Goal: Transaction & Acquisition: Book appointment/travel/reservation

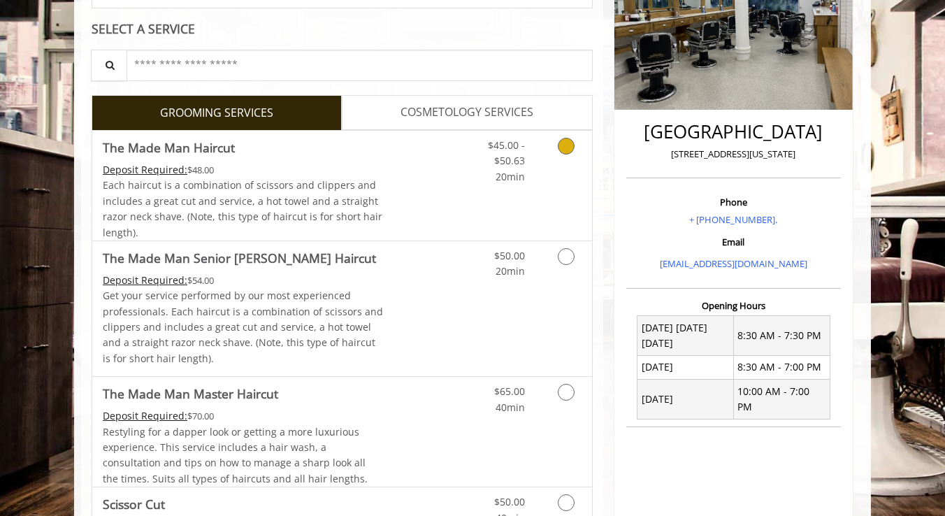
click at [540, 173] on div "Grooming services" at bounding box center [563, 158] width 57 height 54
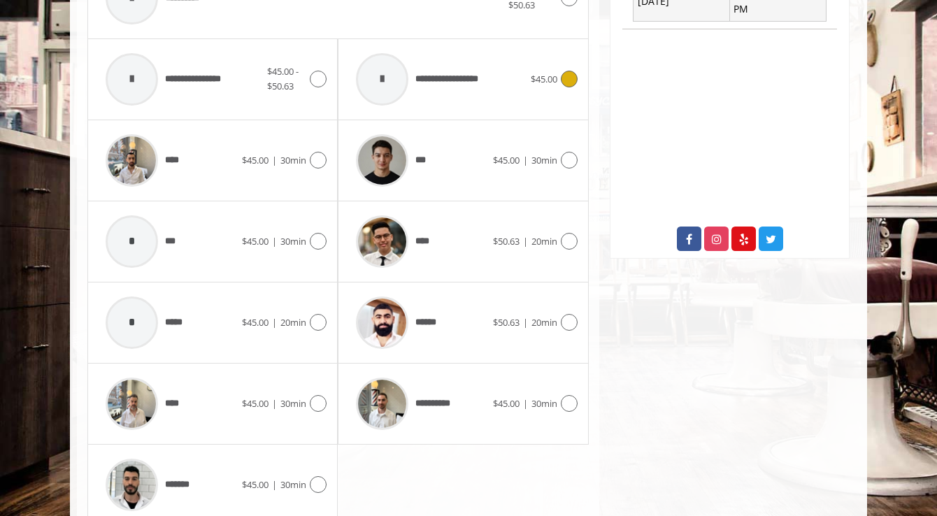
scroll to position [710, 0]
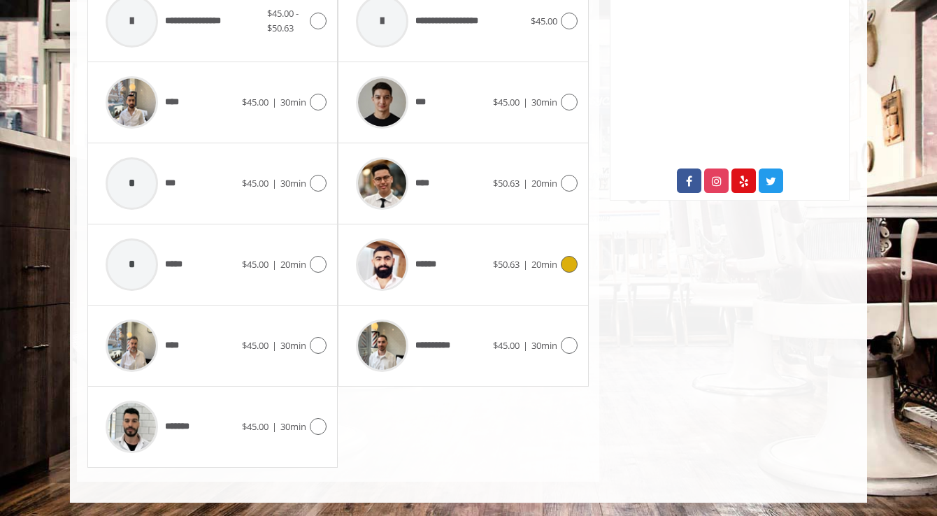
click at [470, 242] on div "******" at bounding box center [420, 264] width 143 height 66
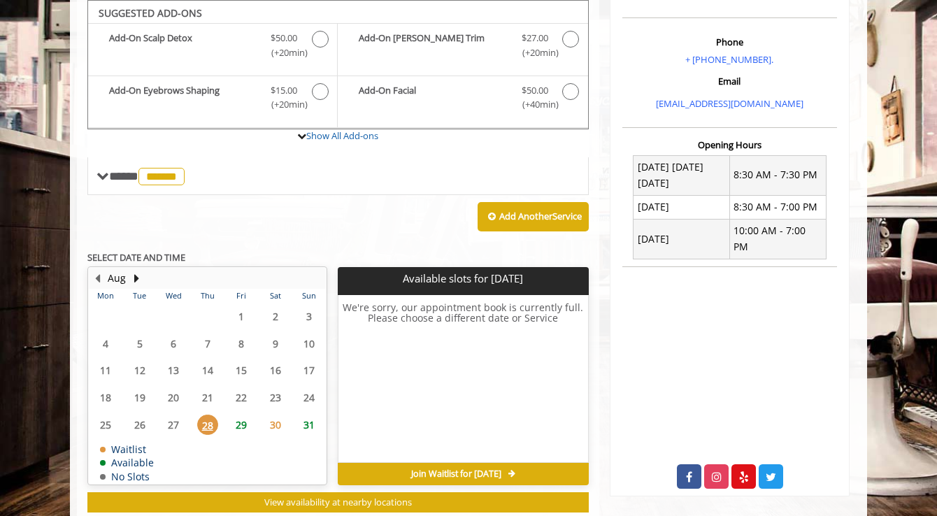
click at [244, 415] on span "29" at bounding box center [241, 425] width 21 height 20
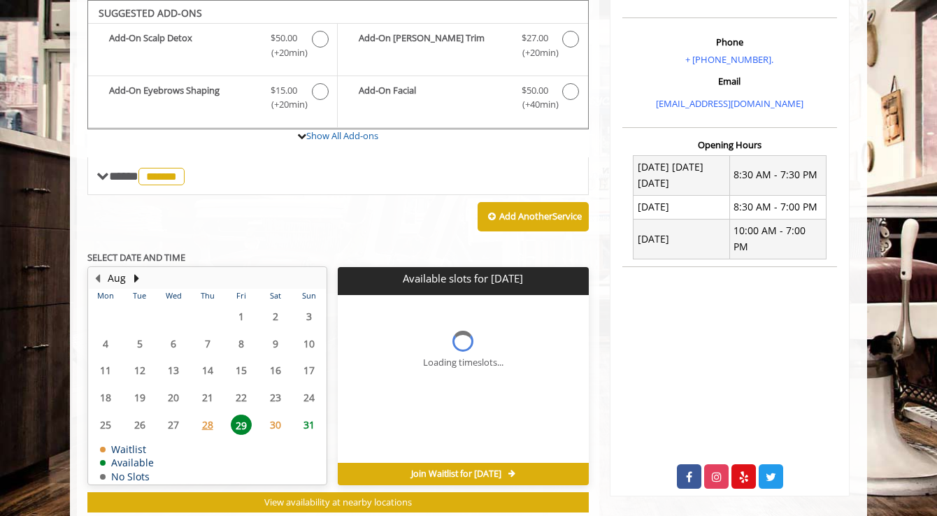
scroll to position [451, 0]
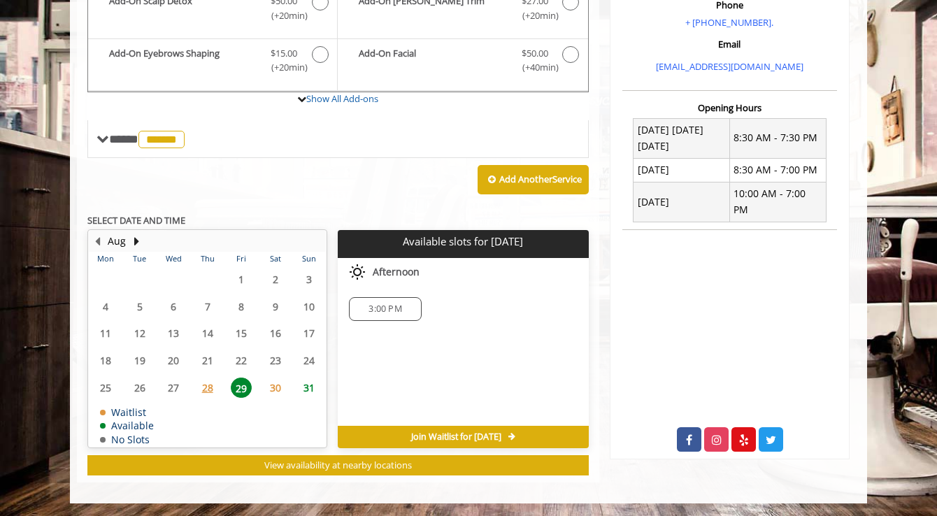
click at [274, 387] on span "30" at bounding box center [275, 387] width 21 height 20
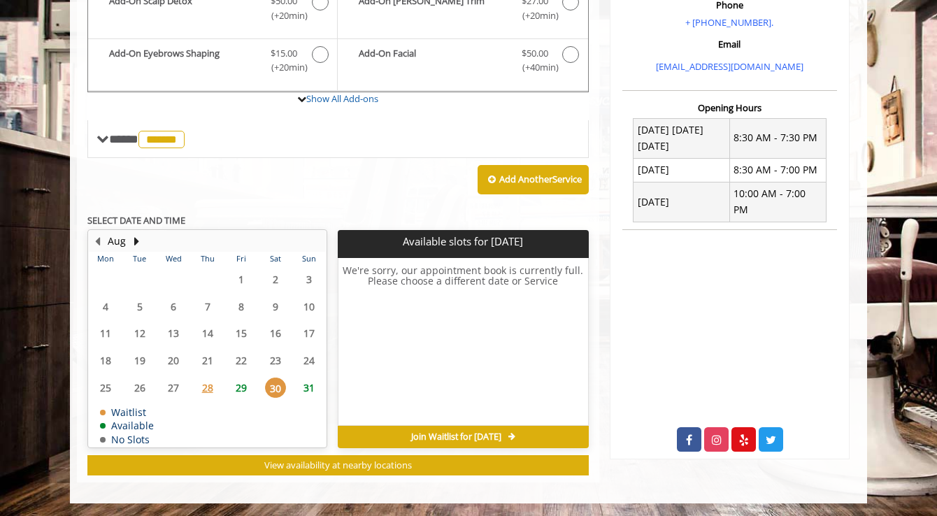
click at [241, 387] on span "29" at bounding box center [241, 387] width 21 height 20
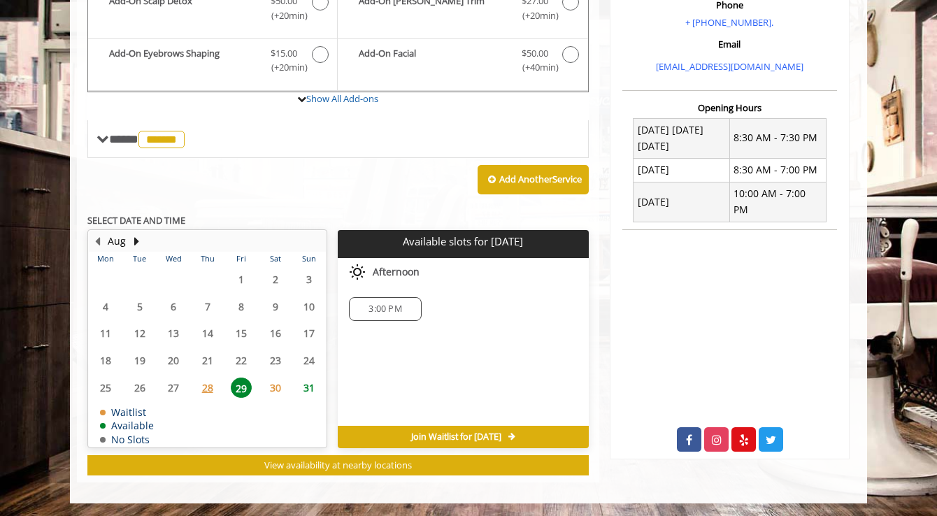
click at [399, 309] on span "3:00 PM" at bounding box center [384, 308] width 33 height 11
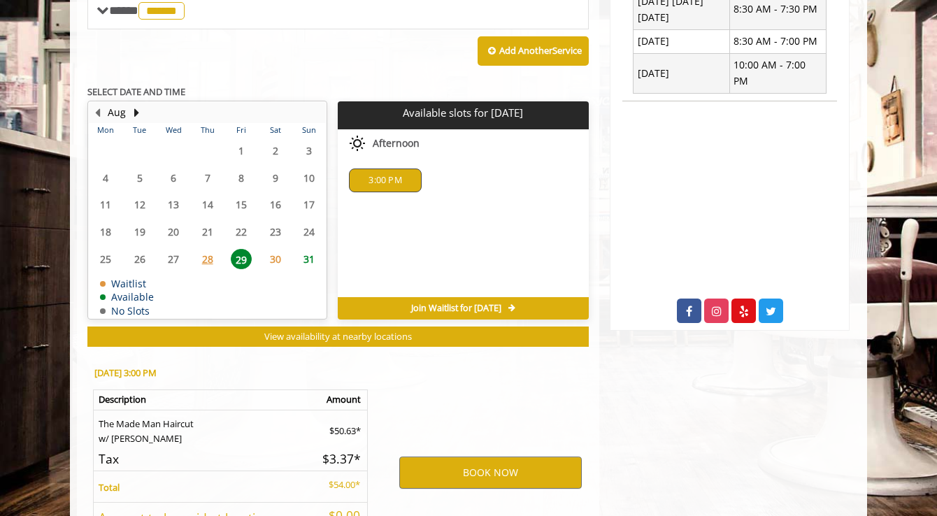
scroll to position [704, 0]
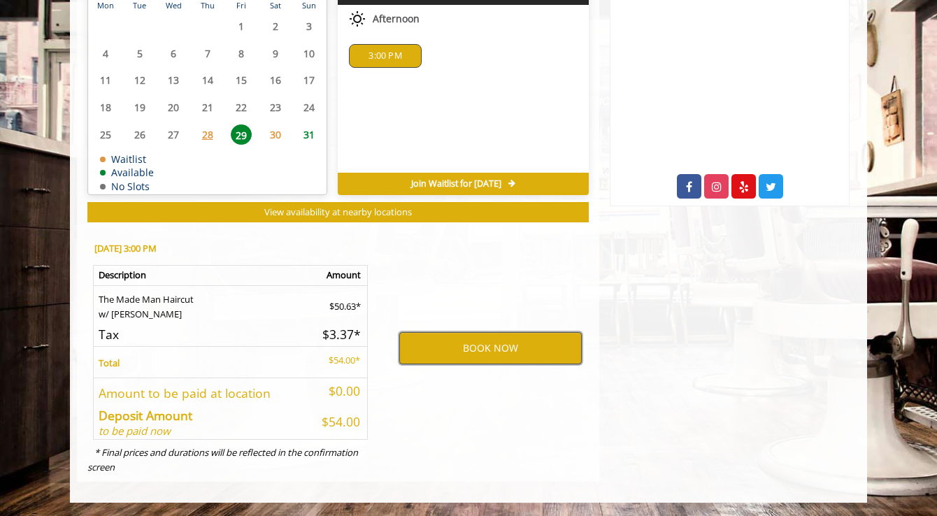
click at [501, 347] on button "BOOK NOW" at bounding box center [490, 348] width 182 height 32
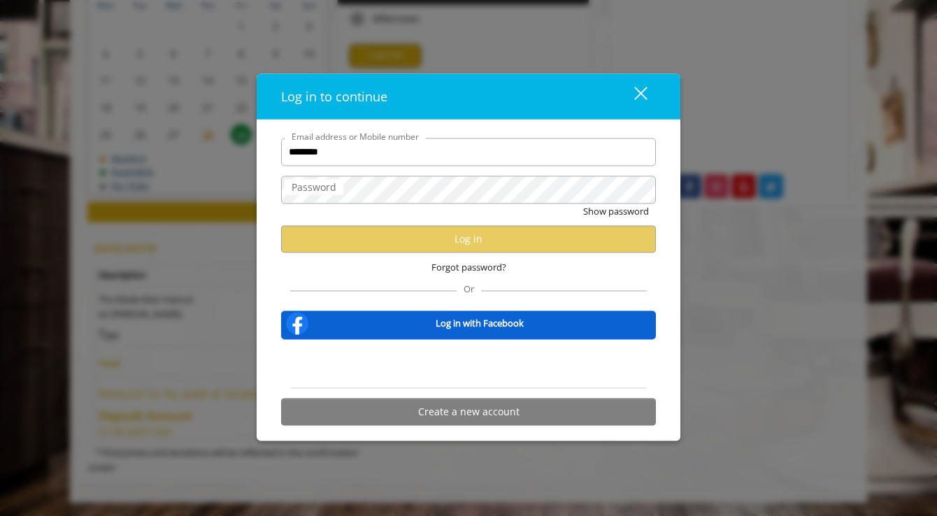
type input "**********"
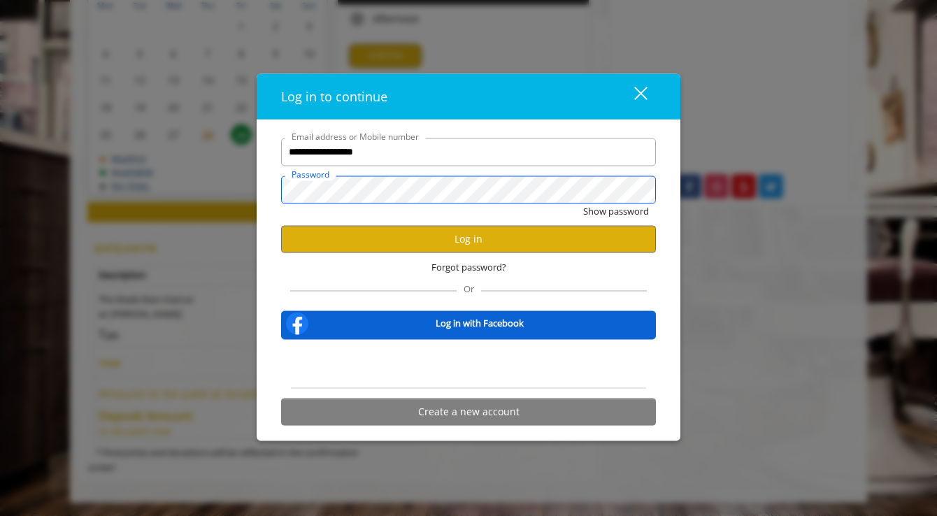
click at [583, 203] on button "Show password" at bounding box center [616, 210] width 66 height 15
click at [394, 237] on button "Log in" at bounding box center [468, 238] width 375 height 27
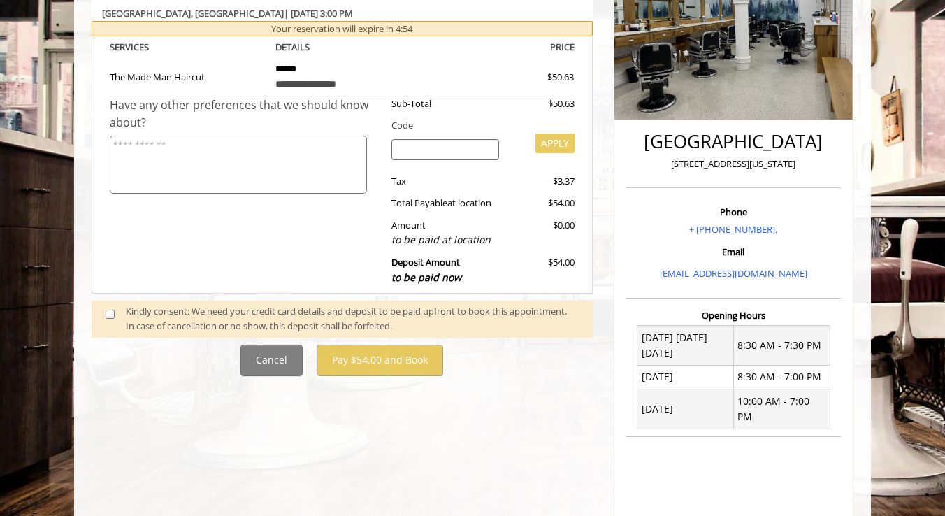
scroll to position [261, 0]
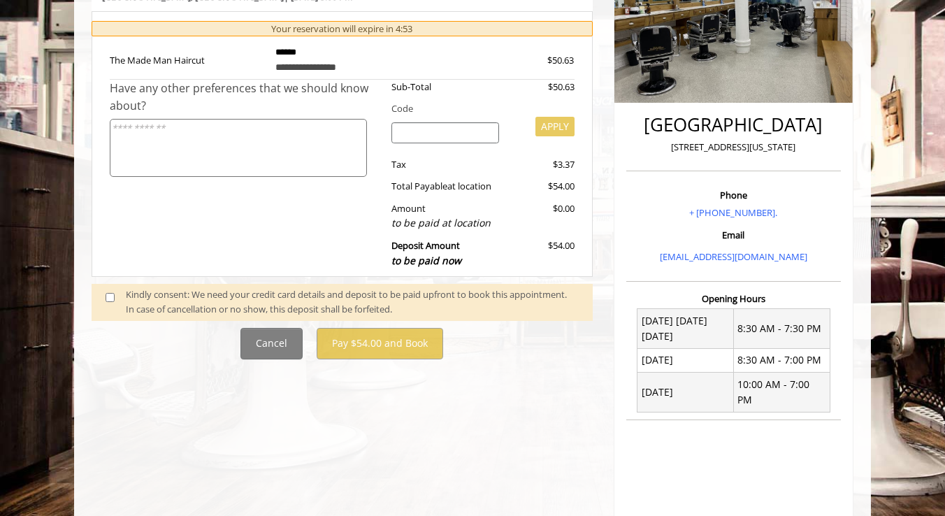
click at [117, 295] on span at bounding box center [115, 301] width 41 height 29
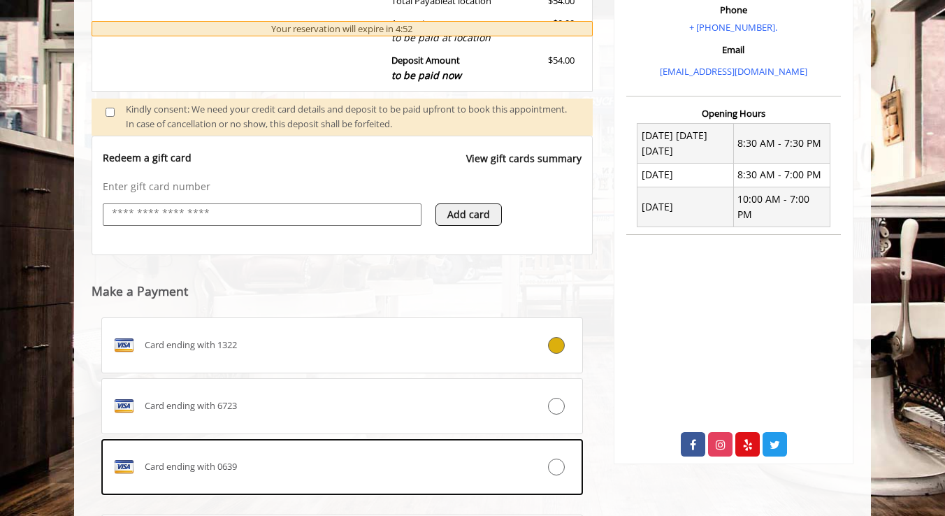
scroll to position [461, 0]
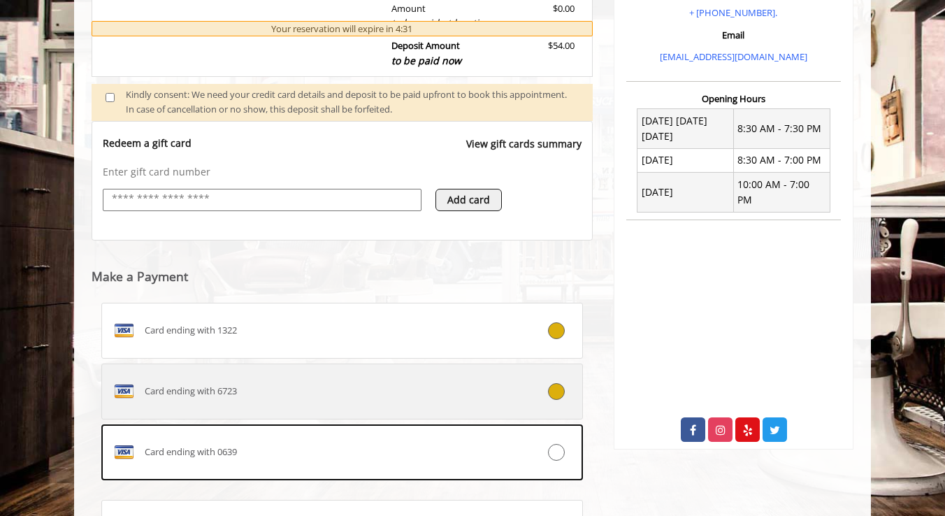
click at [553, 390] on icon at bounding box center [556, 391] width 17 height 17
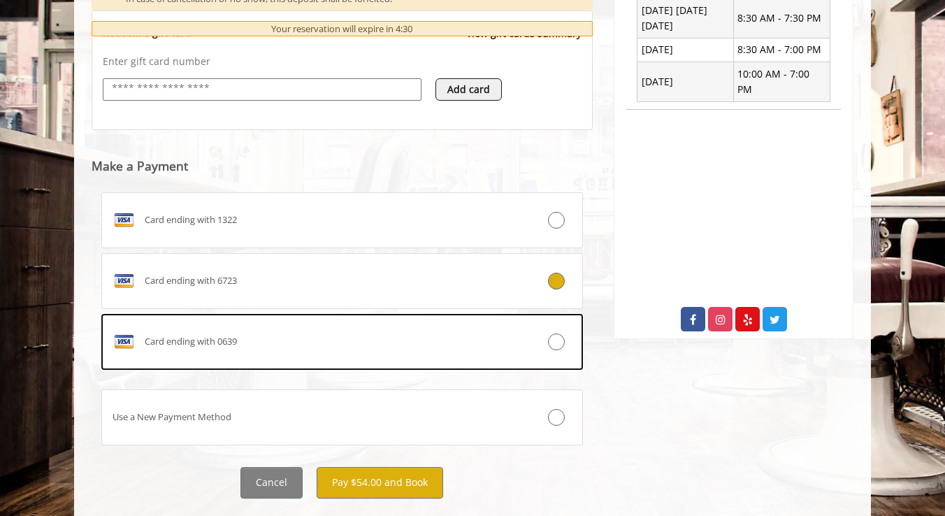
scroll to position [602, 0]
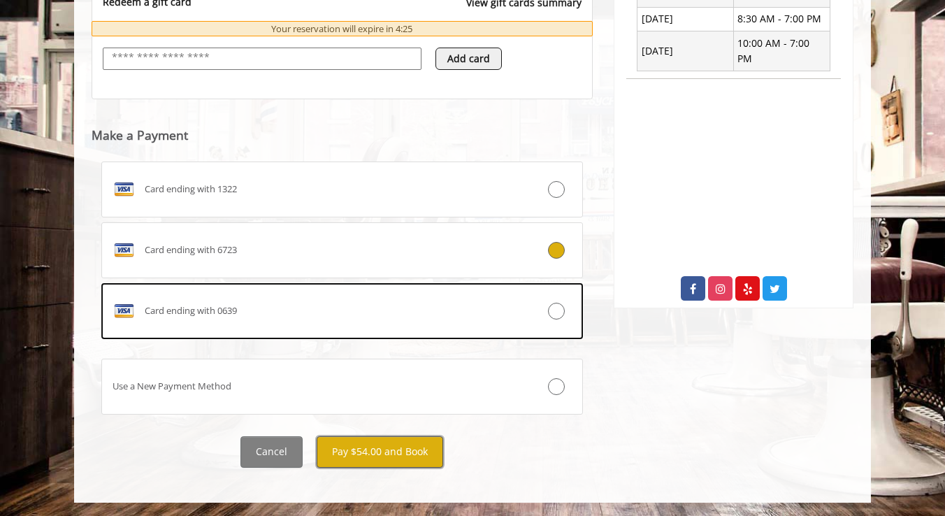
click at [383, 454] on button "Pay $54.00 and Book" at bounding box center [380, 451] width 127 height 31
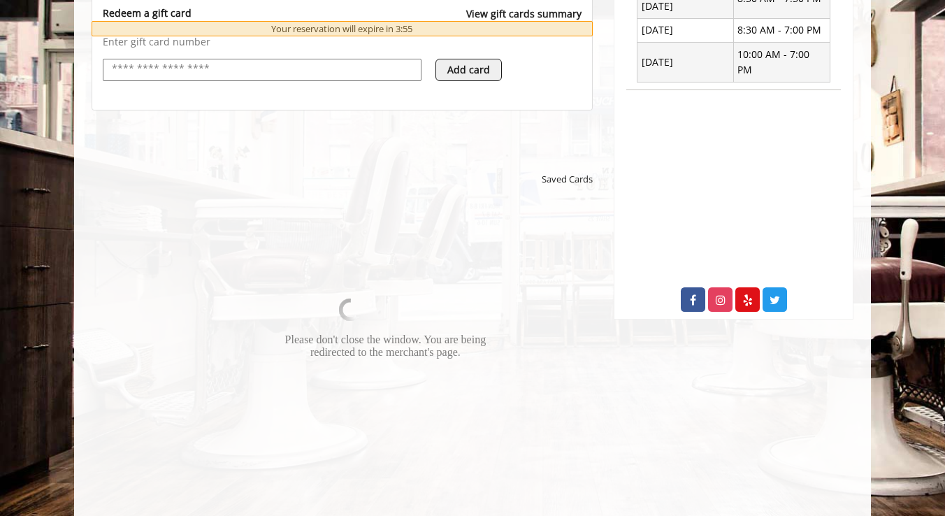
scroll to position [591, 0]
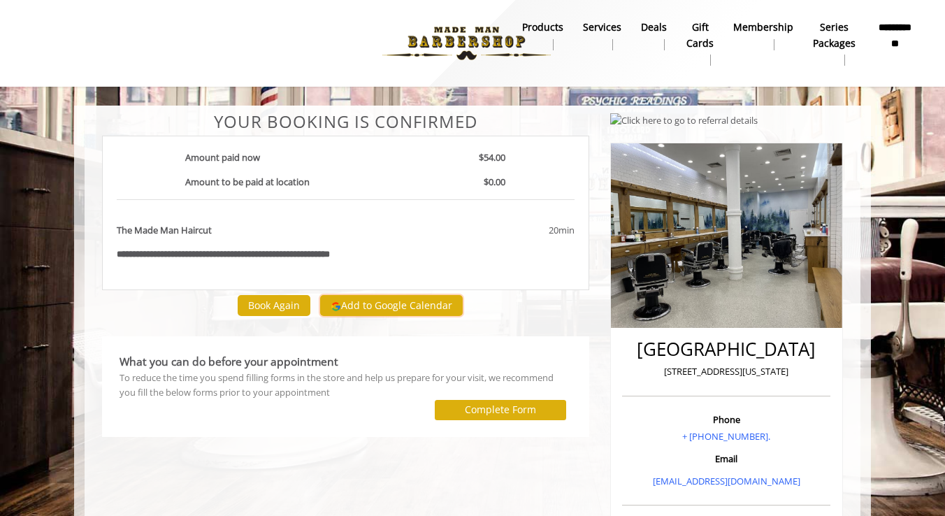
click at [376, 311] on button "Add to Google Calendar" at bounding box center [391, 305] width 143 height 21
